Goal: Task Accomplishment & Management: Use online tool/utility

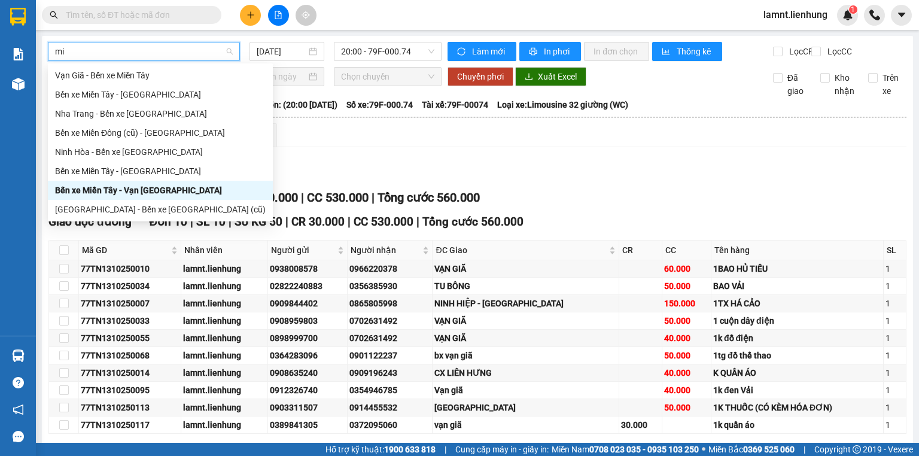
type input "miê"
click at [170, 97] on div "Bến xe Miền Tây - [GEOGRAPHIC_DATA]" at bounding box center [160, 94] width 211 height 13
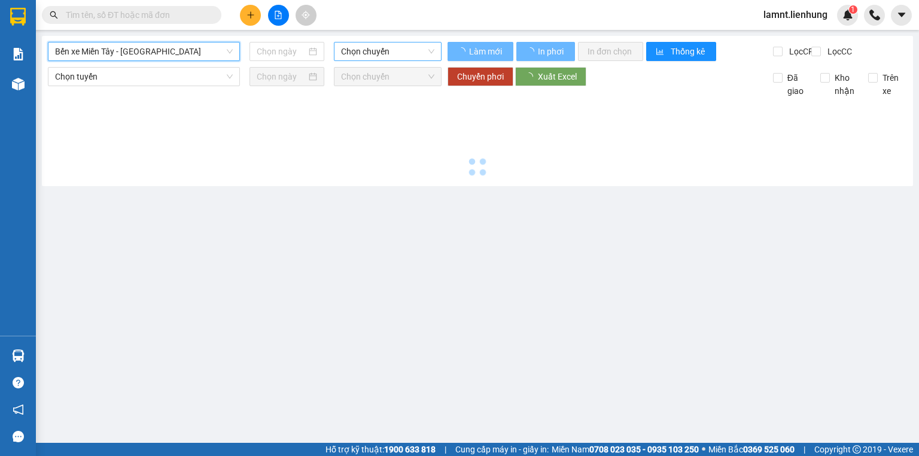
type input "[DATE]"
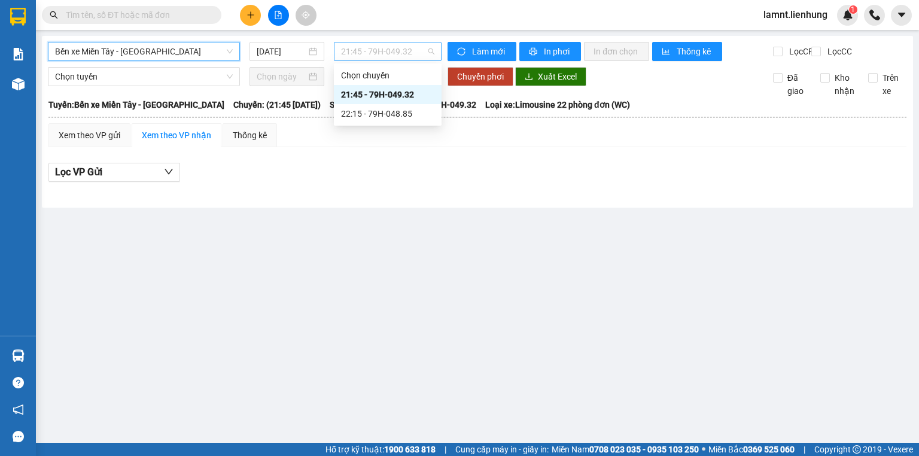
click at [414, 48] on span "21:45 - 79H-049.32" at bounding box center [388, 51] width 94 height 18
click at [404, 108] on div "22:15 - 79H-048.85" at bounding box center [387, 113] width 93 height 13
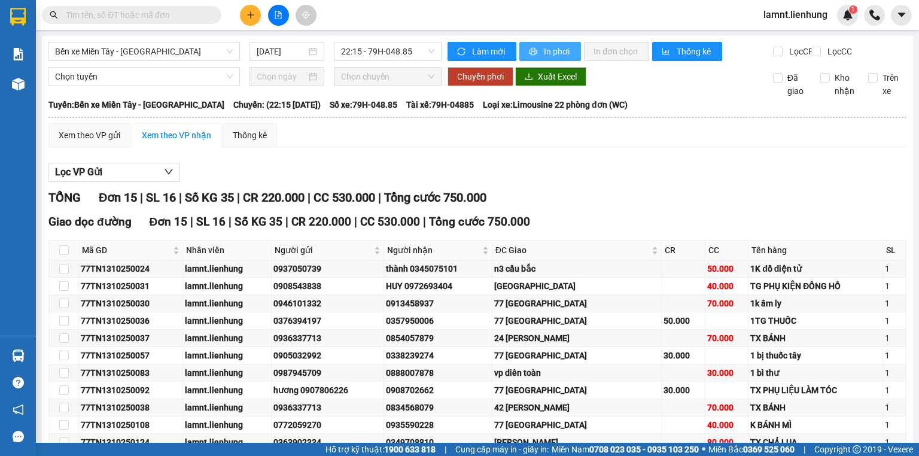
click at [548, 48] on span "In phơi" at bounding box center [558, 51] width 28 height 13
